Goal: Find specific page/section

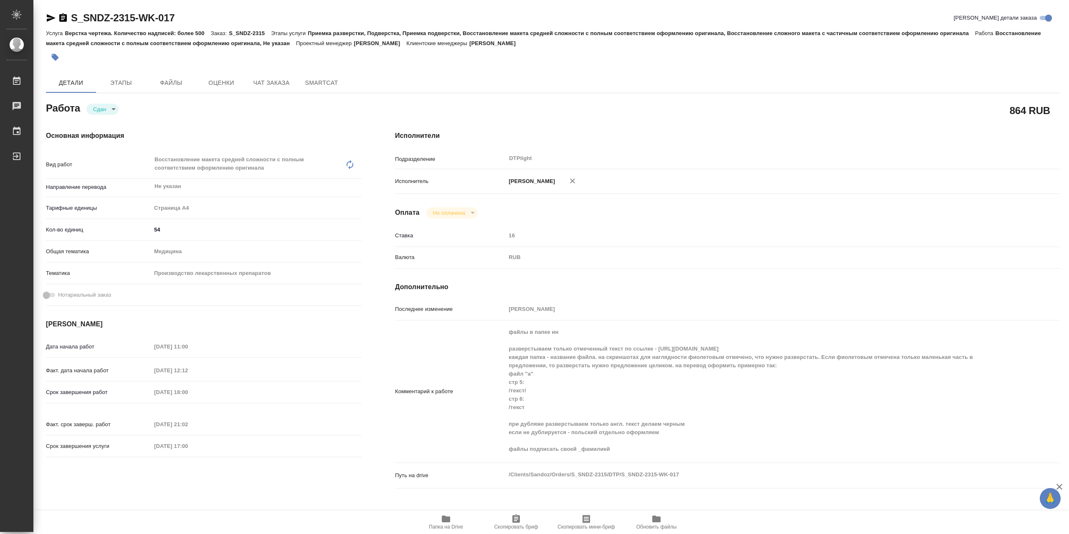
type textarea "x"
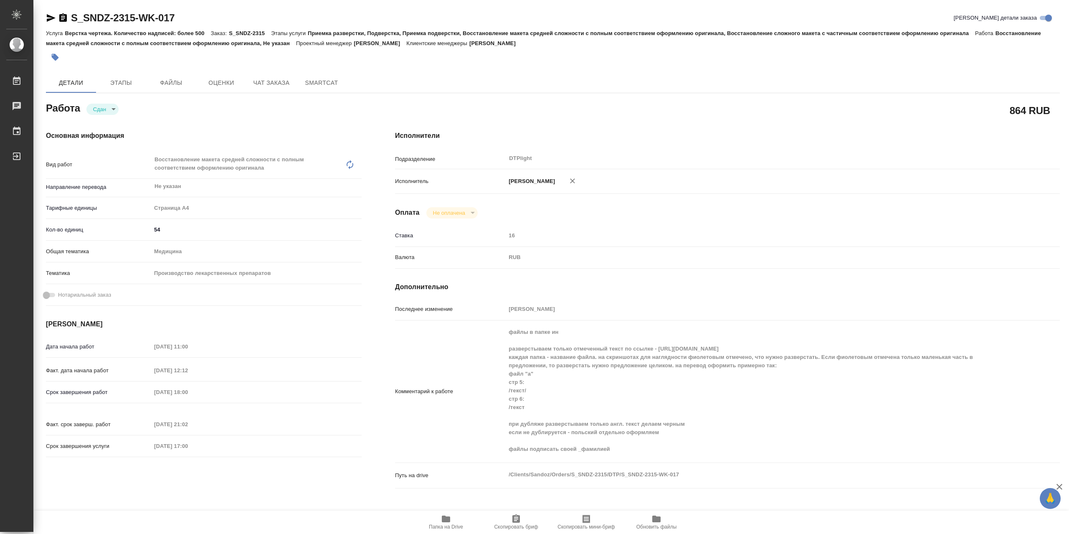
type textarea "x"
